Goal: Book appointment/travel/reservation

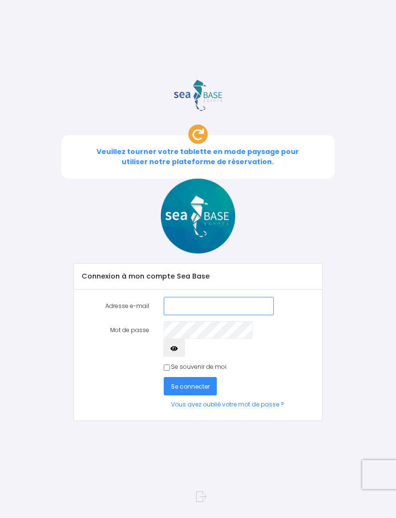
type input "Na_dege@yahoo.fr"
click at [170, 364] on input "Se souvenir de moi" at bounding box center [167, 367] width 6 height 6
checkbox input "true"
click at [199, 382] on span "Se connecter" at bounding box center [190, 386] width 39 height 8
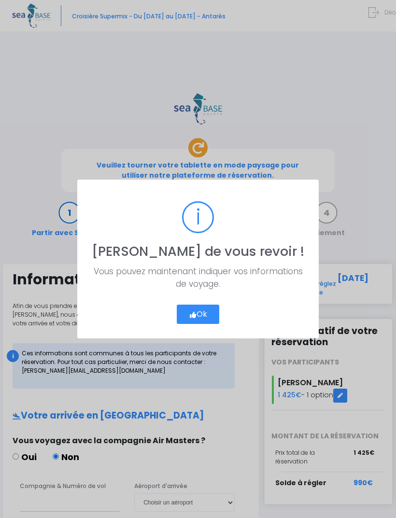
click at [199, 317] on button "Ok" at bounding box center [198, 314] width 43 height 19
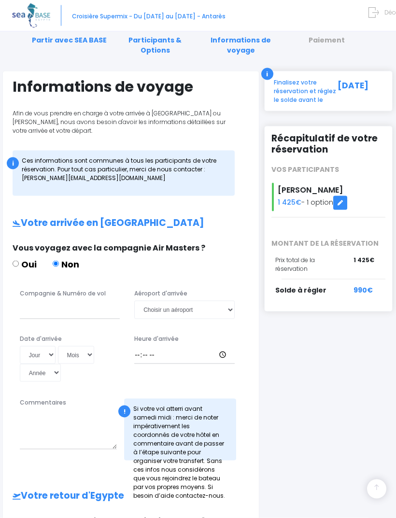
scroll to position [194, 0]
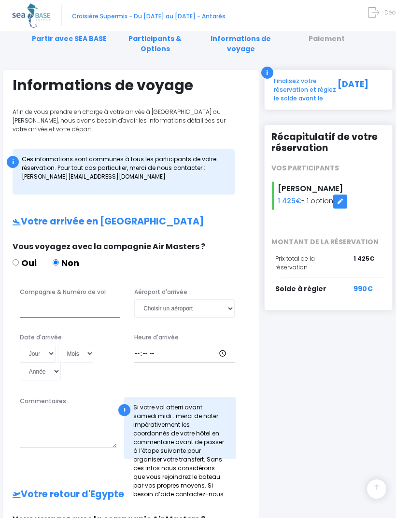
click at [67, 311] on input "Compagnie & Numéro de vol" at bounding box center [70, 308] width 100 height 18
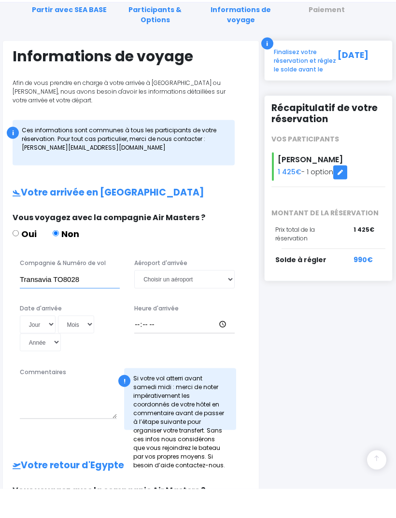
type input "Transavia TO8028"
click at [27, 345] on select "Jour 01 02 03 04 05 06 07 08 09 10 11 12 13 14 15 16 17 18 19 20 21 22 23 24 25…" at bounding box center [38, 354] width 36 height 18
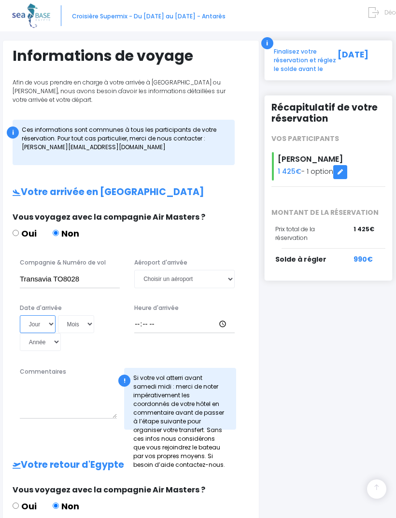
select select "22"
click at [63, 324] on select "Mois 01 02 03 04 05 06 07 08 09 10 11 12" at bounding box center [76, 324] width 37 height 18
select select "10"
click at [61, 333] on select "Année 2045 2044 2043 2042 2041 2040 2039 2038 2037 2036 2035 2034 2033 2032 203…" at bounding box center [40, 342] width 41 height 18
select select "2025"
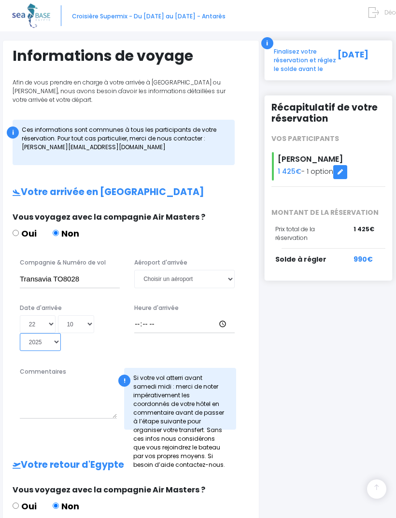
type input "2025-10-22"
click at [228, 281] on select "Choisir un aéroport Hurghada Marsa Alam" at bounding box center [184, 279] width 100 height 18
select select "Hurghada"
click at [186, 327] on div "Heure d'arrivée" at bounding box center [184, 328] width 114 height 48
type input "18:45"
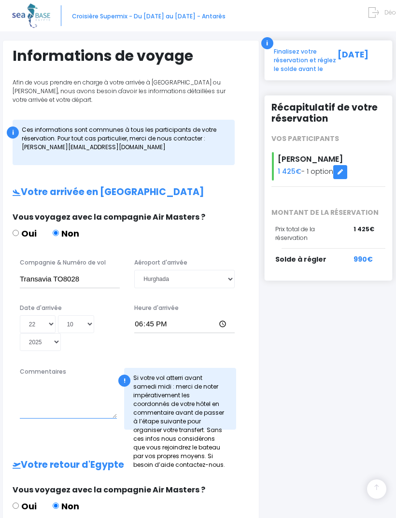
click at [53, 386] on textarea "Commentaires" at bounding box center [68, 398] width 97 height 39
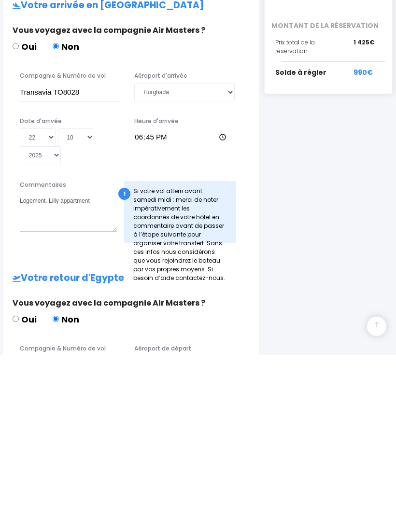
click at [95, 343] on div "Commentaires Logement. Lilly appartment ! Si votre vol atterri avant samedi mid…" at bounding box center [135, 377] width 244 height 68
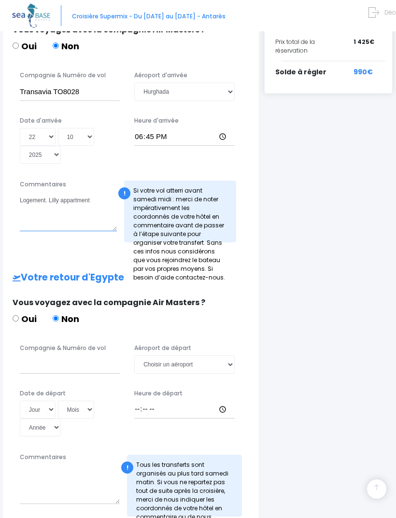
click at [25, 206] on textarea "Logement. Lilly appartment" at bounding box center [68, 211] width 97 height 39
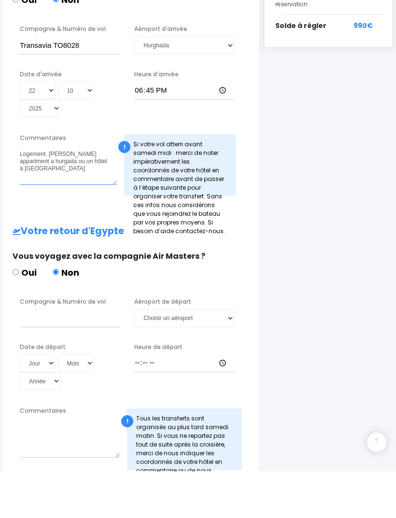
type textarea "Logement. [PERSON_NAME] appartment a hurgada ou un hôtel à [GEOGRAPHIC_DATA]"
click at [94, 356] on input "Compagnie & Numéro de vol" at bounding box center [70, 365] width 100 height 18
type input "Easyjet EJU4496"
click at [205, 356] on select "Choisir un aéroport Hurghada Marsa Alam" at bounding box center [184, 365] width 100 height 18
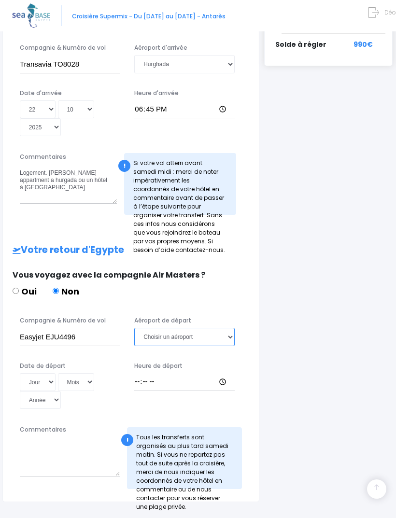
select select "Hurghada"
click at [38, 373] on select "Jour 01 02 03 04 05 06 07 08 09 10 11 12 13 14 15 16 17 18 19 20 21 22 23 24 25…" at bounding box center [38, 382] width 36 height 18
click at [37, 373] on select "Jour 01 02 03 04 05 06 07 08 09 10 11 12 13 14 15 16 17 18 19 20 21 22 23 24 25…" at bounding box center [38, 382] width 36 height 18
select select "04"
click at [66, 373] on select "Mois 01 02 03 04 05 06 07 08 09 10 11 12" at bounding box center [76, 382] width 37 height 18
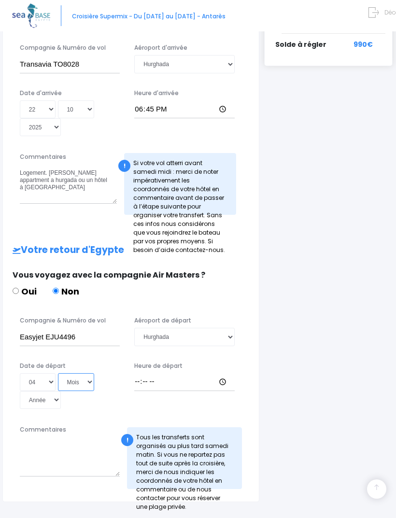
select select "11"
click at [61, 391] on select "Année 2045 2044 2043 2042 2041 2040 2039 2038 2037 2036 2035 2034 2033 2032 203…" at bounding box center [40, 400] width 41 height 18
select select "2025"
type input "2025-11-04"
click at [182, 365] on div "Heure de départ" at bounding box center [184, 385] width 114 height 48
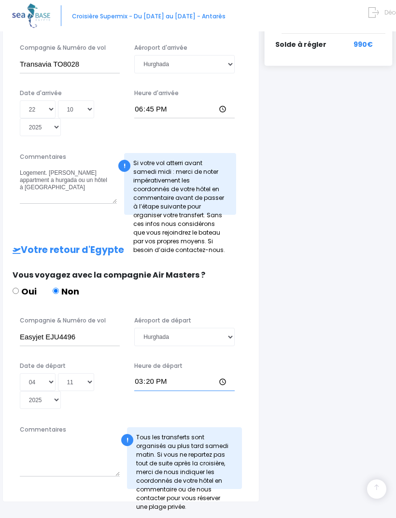
type input "15:15"
click at [69, 437] on textarea "Commentaires" at bounding box center [70, 456] width 100 height 39
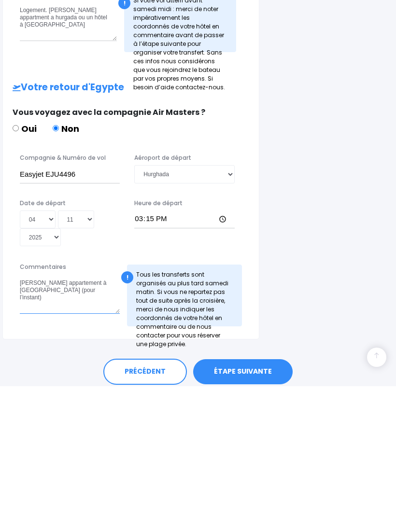
type textarea "[PERSON_NAME] appartement à [GEOGRAPHIC_DATA] (pour l’instant)"
click at [250, 491] on link "ÉTAPE SUIVANTE" at bounding box center [242, 503] width 99 height 25
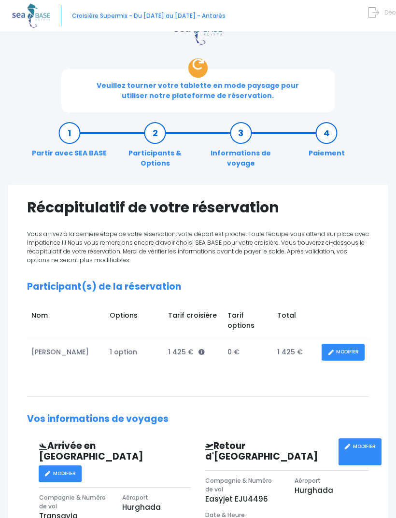
scroll to position [79, 0]
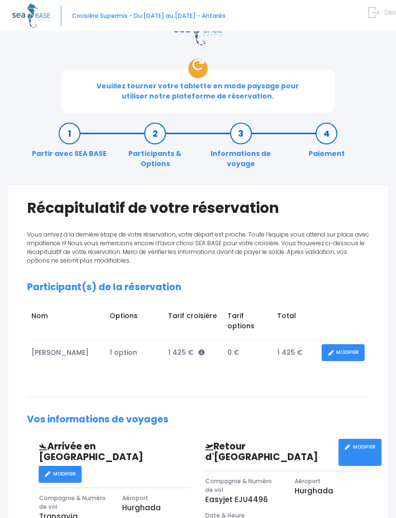
click at [346, 350] on link "MODIFIER" at bounding box center [342, 352] width 43 height 17
click at [345, 352] on link "MODIFIER" at bounding box center [342, 352] width 43 height 17
click at [354, 352] on link "MODIFIER" at bounding box center [342, 352] width 43 height 17
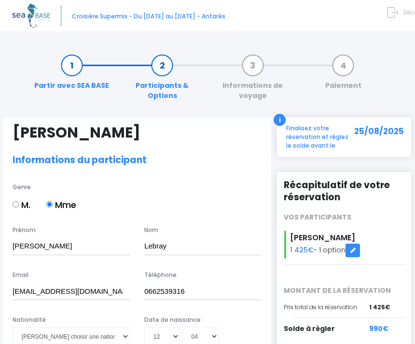
select select "N2"
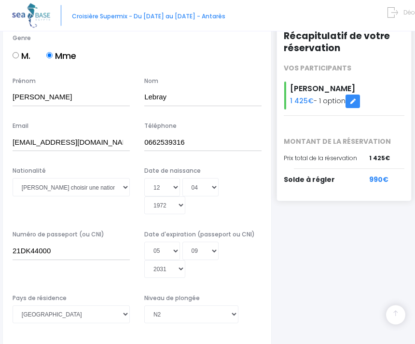
scroll to position [149, 0]
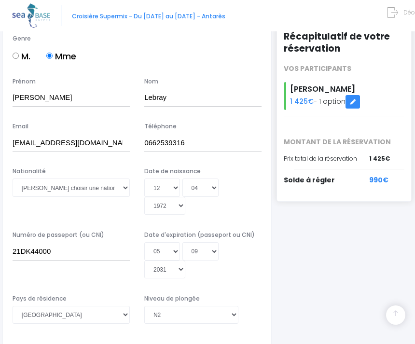
click at [357, 105] on link at bounding box center [353, 102] width 14 height 14
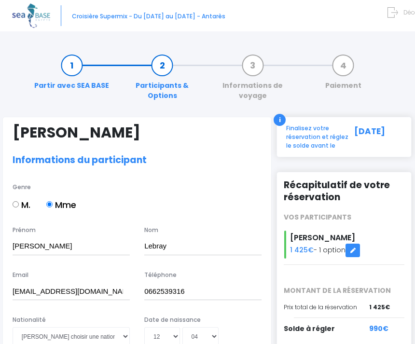
select select "N2"
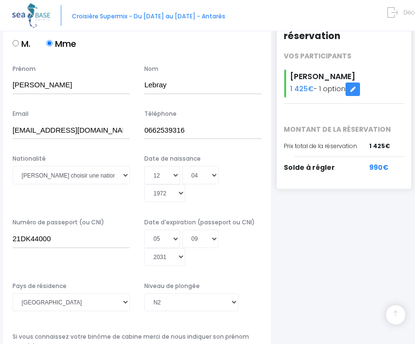
scroll to position [161, 0]
click at [123, 179] on select "Veuillez choisir une nationalité Afghane Albanaise Algerienne Allemande America…" at bounding box center [71, 175] width 117 height 18
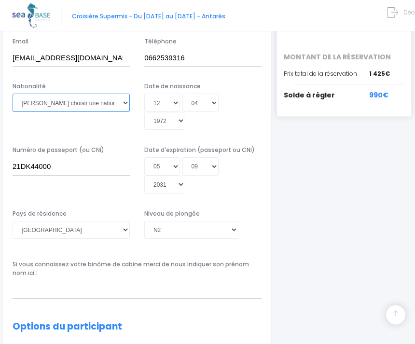
scroll to position [227, 0]
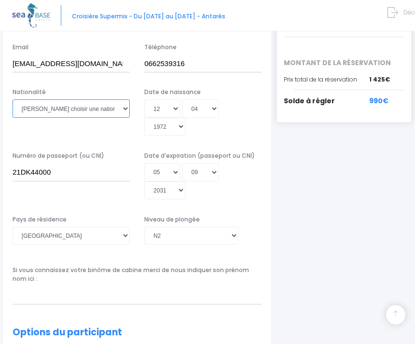
click at [123, 111] on select "Veuillez choisir une nationalité Afghane Albanaise Algerienne Allemande America…" at bounding box center [71, 109] width 117 height 18
select select "Française"
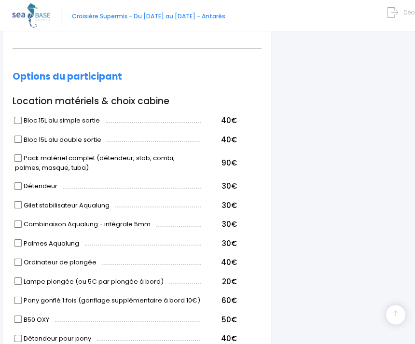
scroll to position [483, 0]
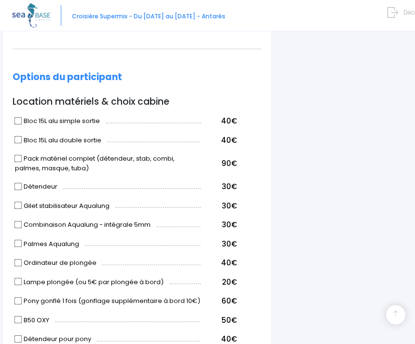
click at [22, 117] on input "Bloc 15L alu simple sortie" at bounding box center [18, 121] width 8 height 8
checkbox input "true"
click at [22, 154] on input "Pack matériel complet (détendeur, stab, combi, palmes, masque, tuba)" at bounding box center [18, 158] width 8 height 8
checkbox input "true"
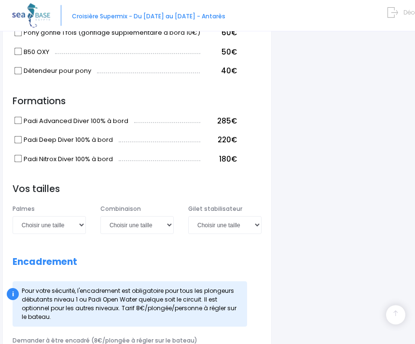
scroll to position [751, 0]
click at [169, 216] on select "Choisir une taille XS S M ML L XL XXL" at bounding box center [136, 225] width 73 height 18
select select "ML"
click at [253, 216] on select "Choisir une taille XXS XS S M ML L XL XXL" at bounding box center [224, 225] width 73 height 18
select select "ML"
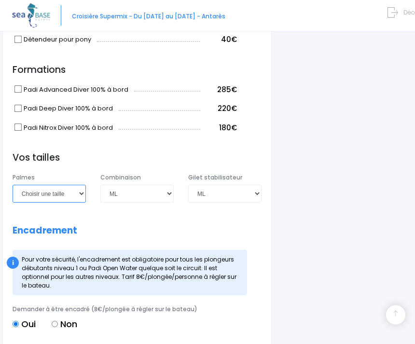
click at [84, 185] on select "Choisir une taille 36/37 38/39 40/41 42/43 44/45 46/47" at bounding box center [49, 194] width 73 height 18
select select "40/41"
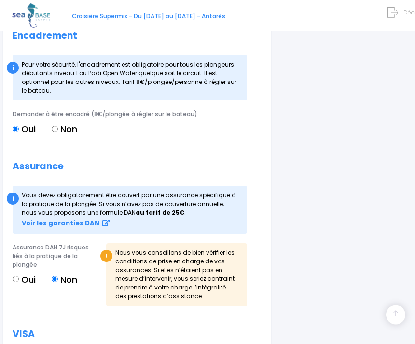
scroll to position [978, 0]
click at [19, 276] on input "Oui" at bounding box center [16, 279] width 6 height 6
radio input "true"
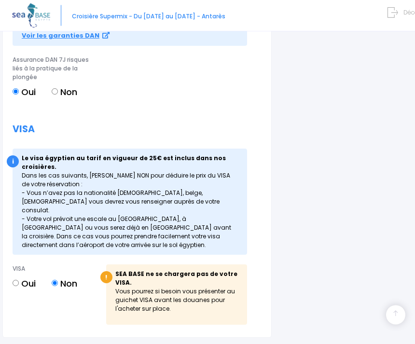
scroll to position [1166, 0]
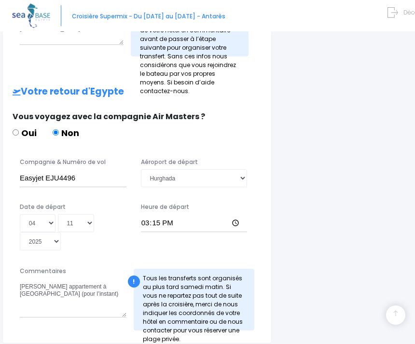
scroll to position [456, 0]
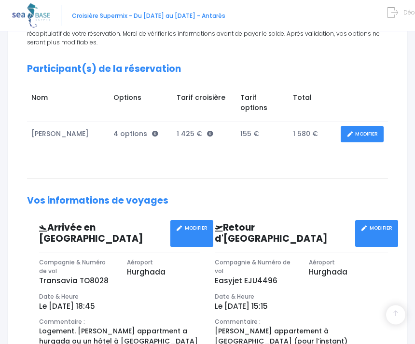
scroll to position [151, 0]
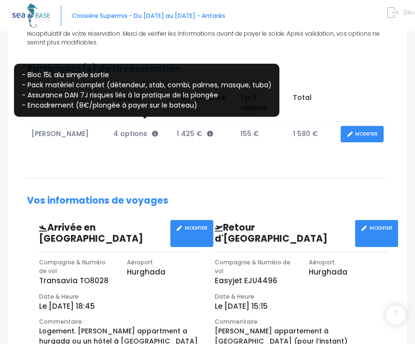
click at [152, 131] on icon at bounding box center [155, 134] width 6 height 6
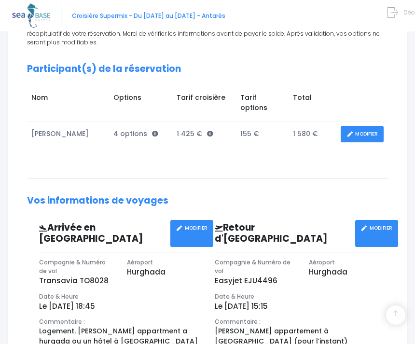
click at [363, 82] on div "Vous arrivez à la dernière étape de votre réservation, votre départ est proche.…" at bounding box center [207, 252] width 361 height 481
click at [363, 126] on link "MODIFIER" at bounding box center [362, 134] width 43 height 17
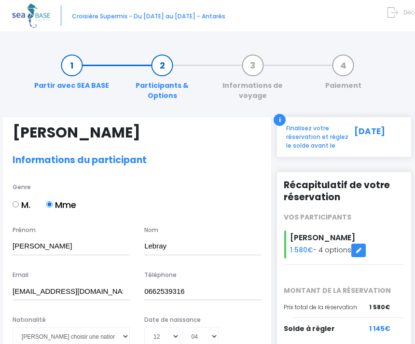
select select "N2"
select select "40/41"
select select "ML"
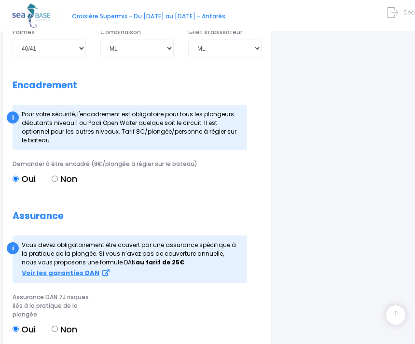
scroll to position [928, 0]
click at [58, 176] on input "Non" at bounding box center [55, 179] width 6 height 6
radio input "true"
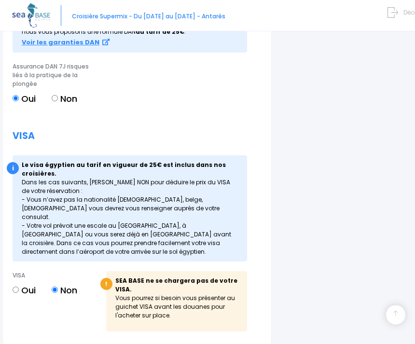
scroll to position [1166, 0]
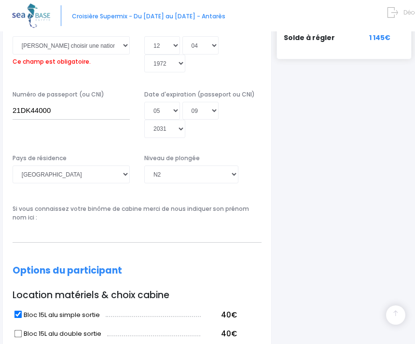
scroll to position [231, 0]
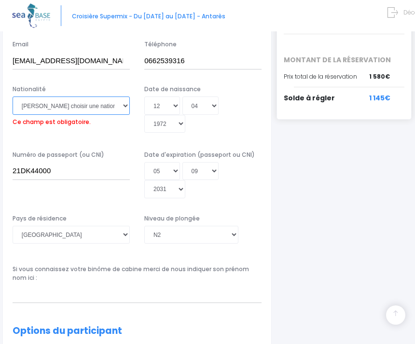
click at [118, 108] on select "Veuillez choisir une nationalité Afghane Albanaise Algerienne Allemande America…" at bounding box center [71, 106] width 117 height 18
select select "Française"
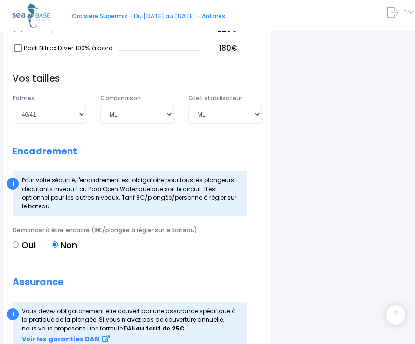
scroll to position [861, 0]
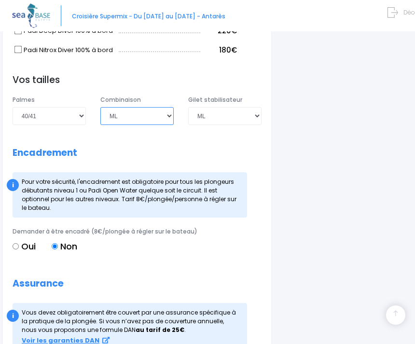
click at [170, 107] on select "Choisir une taille XS S M ML L XL XXL" at bounding box center [136, 116] width 73 height 18
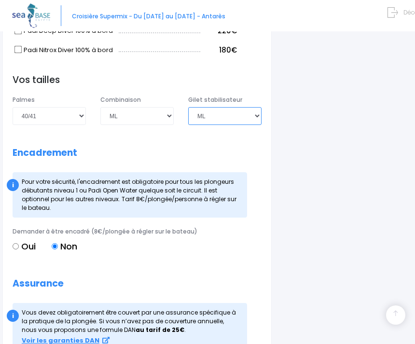
click at [247, 107] on select "Choisir une taille XXS XS S M ML L XL XXL" at bounding box center [224, 116] width 73 height 18
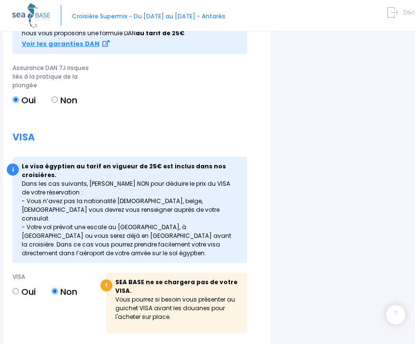
scroll to position [1166, 0]
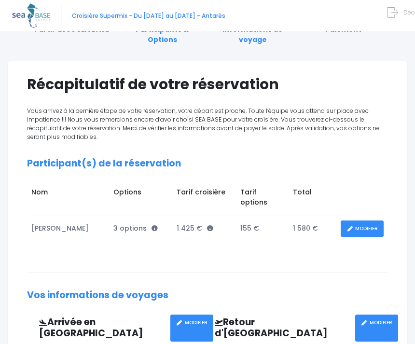
scroll to position [63, 0]
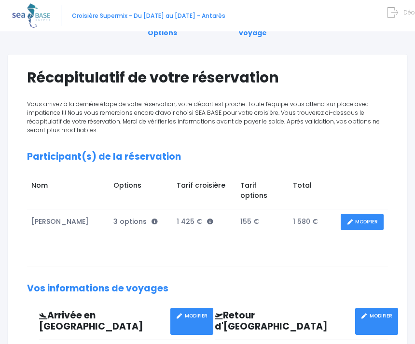
click at [152, 219] on icon at bounding box center [155, 222] width 6 height 6
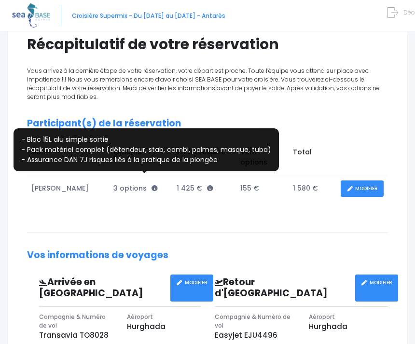
scroll to position [96, 0]
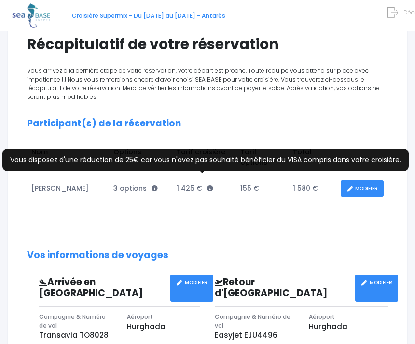
click at [207, 185] on icon at bounding box center [210, 188] width 6 height 6
click at [269, 203] on div "Vous arrivez à la dernière étape de votre réservation, votre départ est proche.…" at bounding box center [207, 307] width 361 height 481
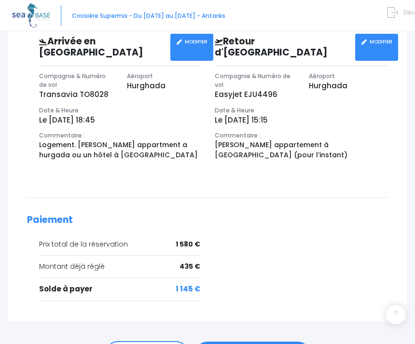
scroll to position [341, 0]
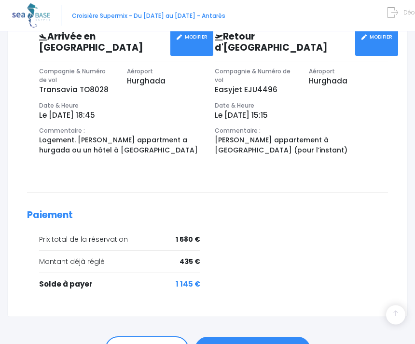
click at [261, 337] on link "PASSER AU PAIEMENT" at bounding box center [252, 349] width 115 height 25
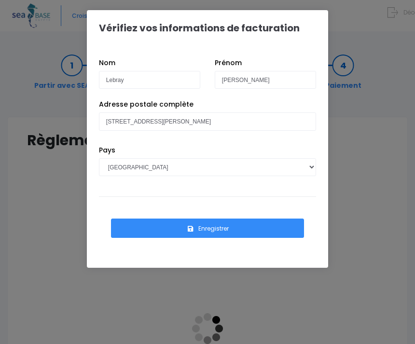
click at [232, 230] on button "Enregistrer" at bounding box center [207, 228] width 193 height 19
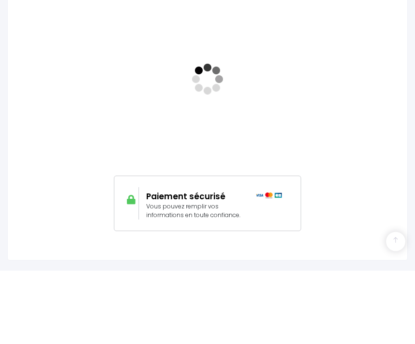
scroll to position [218, 0]
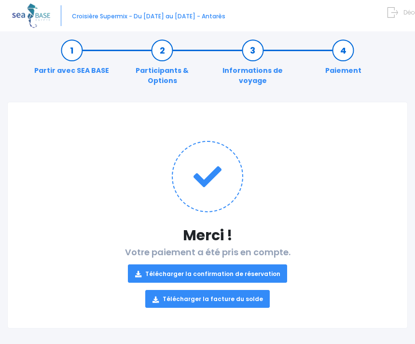
scroll to position [23, 0]
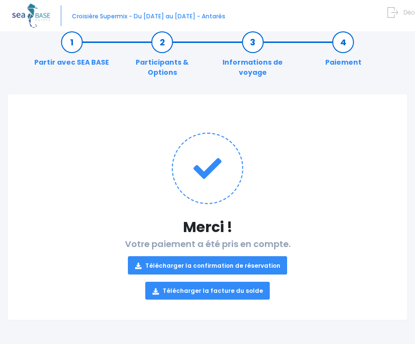
click at [257, 264] on link "Télécharger la confirmation de réservation" at bounding box center [208, 265] width 160 height 18
